Goal: Task Accomplishment & Management: Complete application form

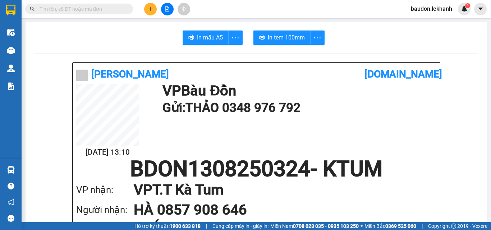
click at [147, 10] on button at bounding box center [150, 9] width 13 height 13
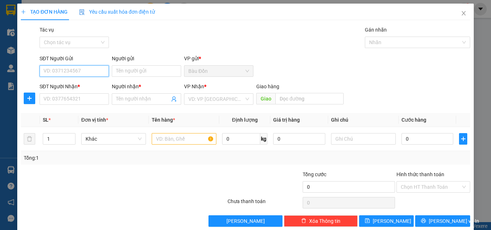
click at [60, 69] on input "SĐT Người Gửi" at bounding box center [74, 71] width 69 height 12
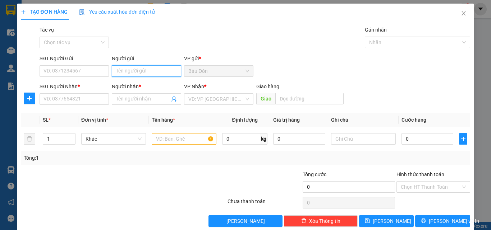
click at [139, 68] on input "Người gửi" at bounding box center [146, 71] width 69 height 12
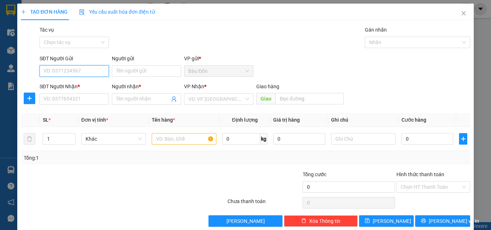
click at [49, 70] on input "SĐT Người Gửi" at bounding box center [74, 71] width 69 height 12
type input "0977282892"
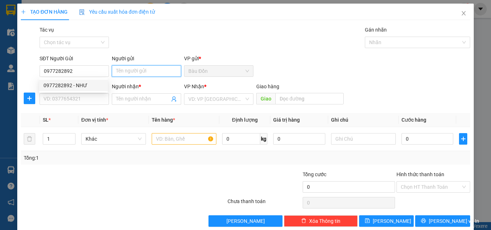
click at [144, 69] on input "Người gửi" at bounding box center [146, 71] width 69 height 12
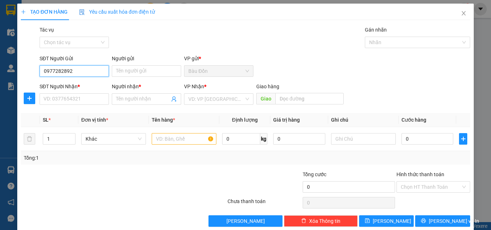
click at [88, 72] on input "0977282892" at bounding box center [74, 71] width 69 height 12
click at [85, 85] on div "0977282892 - NHƯ" at bounding box center [73, 86] width 60 height 8
type input "NHƯ"
type input "0904568641"
type input "HẬN"
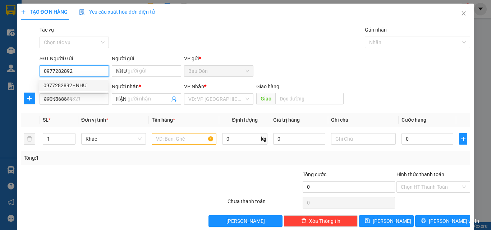
type input "50.000"
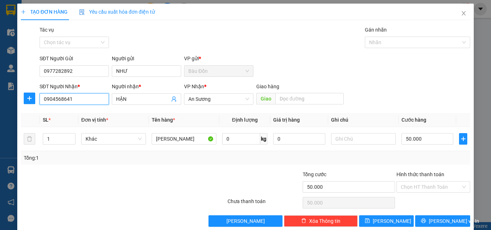
drag, startPoint x: 66, startPoint y: 101, endPoint x: 0, endPoint y: 95, distance: 66.8
click at [0, 101] on div "TẠO ĐƠN HÀNG Yêu cầu xuất hóa đơn điện tử Transit Pickup Surcharge Ids Transit …" at bounding box center [245, 115] width 491 height 230
type input "0927908728"
drag, startPoint x: 130, startPoint y: 101, endPoint x: 98, endPoint y: 100, distance: 31.6
click at [98, 100] on div "SĐT Người Nhận * 0927908728 Người nhận * HẬN HẬN VP Nhận * An Sương Giao hàng…" at bounding box center [254, 95] width 433 height 25
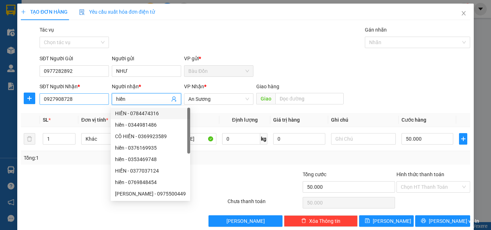
drag, startPoint x: 139, startPoint y: 99, endPoint x: 97, endPoint y: 103, distance: 42.6
click at [97, 103] on div "SĐT Người Nhận * 0927908728 Người nhận * hiền VP Nhận * An Sương Giao hàng Giao" at bounding box center [254, 95] width 433 height 25
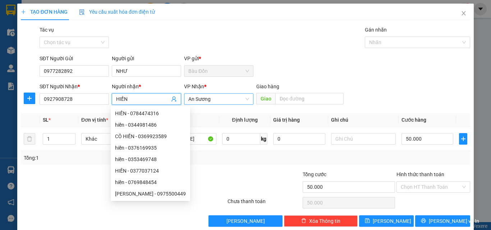
click at [219, 99] on span "An Sương" at bounding box center [218, 99] width 61 height 11
type input "HIỀN"
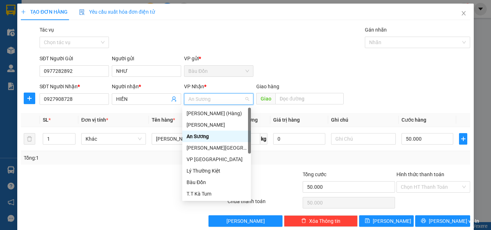
type input "D"
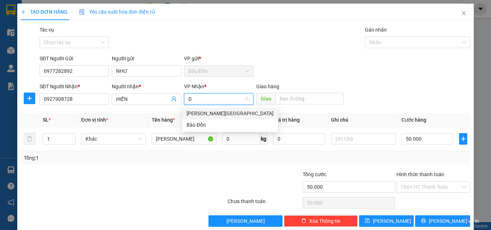
click at [218, 112] on div "[PERSON_NAME][GEOGRAPHIC_DATA]" at bounding box center [230, 114] width 87 height 8
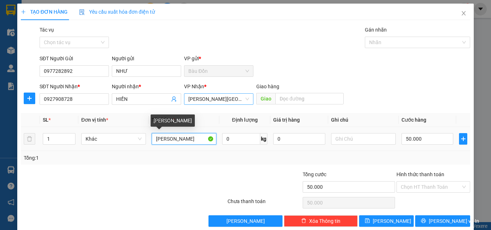
drag, startPoint x: 185, startPoint y: 138, endPoint x: 145, endPoint y: 146, distance: 40.6
click at [149, 147] on td "[PERSON_NAME]" at bounding box center [184, 139] width 70 height 24
type input "[PERSON_NAME]"
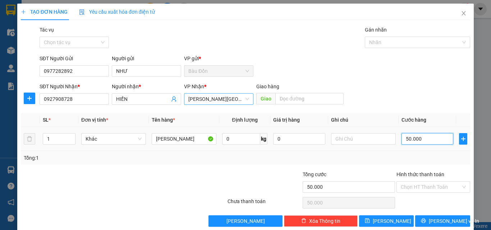
click at [424, 138] on input "50.000" at bounding box center [427, 139] width 52 height 12
type input "3"
type input "30"
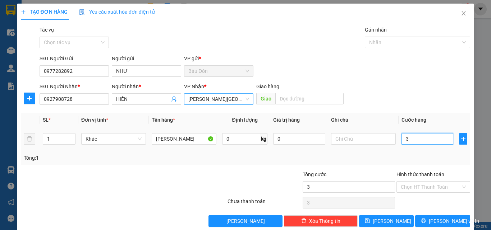
type input "30"
type input "300"
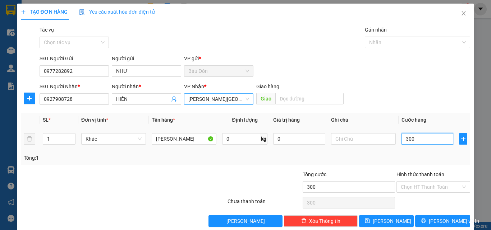
type input "3.000"
type input "30.000"
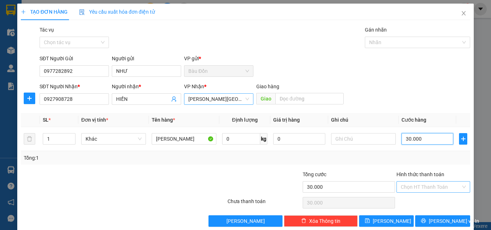
type input "30.000"
click at [411, 189] on input "Hình thức thanh toán" at bounding box center [431, 187] width 60 height 11
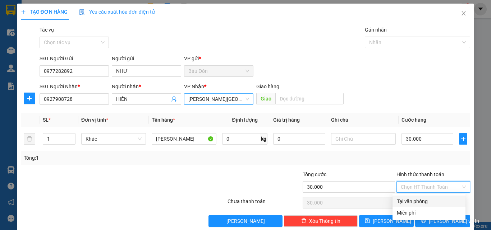
click at [414, 202] on div "Tại văn phòng" at bounding box center [429, 202] width 64 height 8
type input "0"
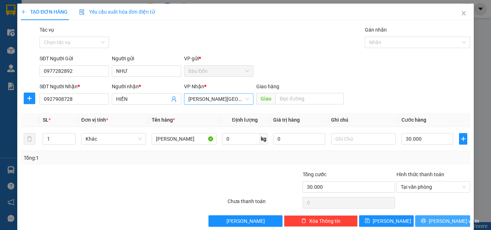
click at [431, 221] on button "[PERSON_NAME] và In" at bounding box center [442, 222] width 55 height 12
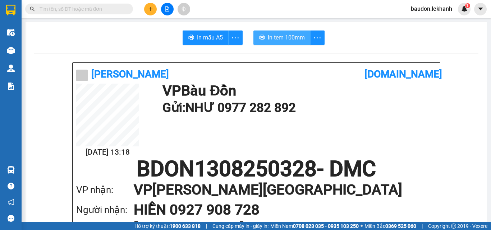
click at [275, 38] on span "In tem 100mm" at bounding box center [286, 37] width 37 height 9
